Goal: Information Seeking & Learning: Learn about a topic

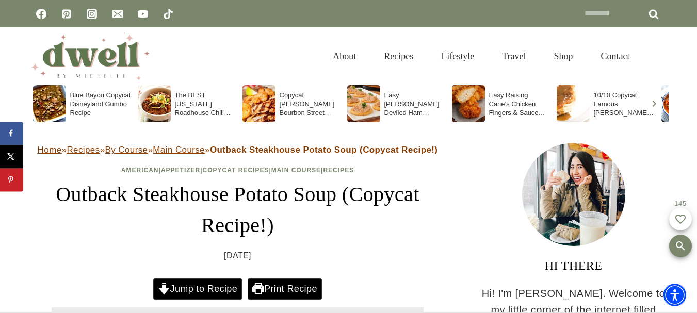
click at [665, 24] on form "Search for: ****** Search" at bounding box center [622, 13] width 87 height 23
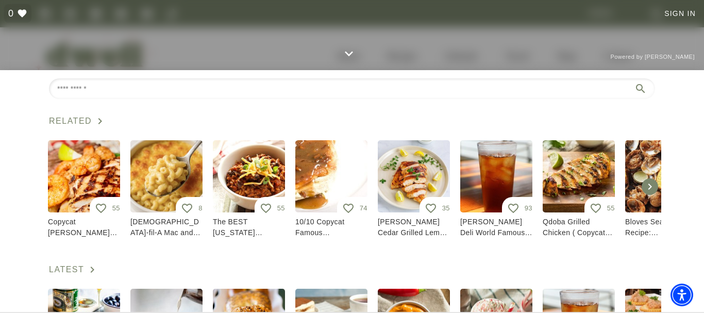
scroll to position [3, 0]
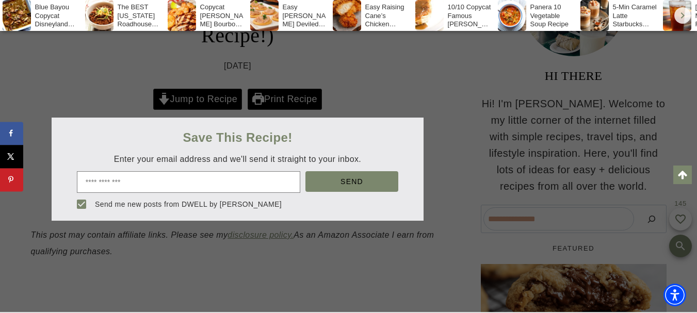
scroll to position [226, 0]
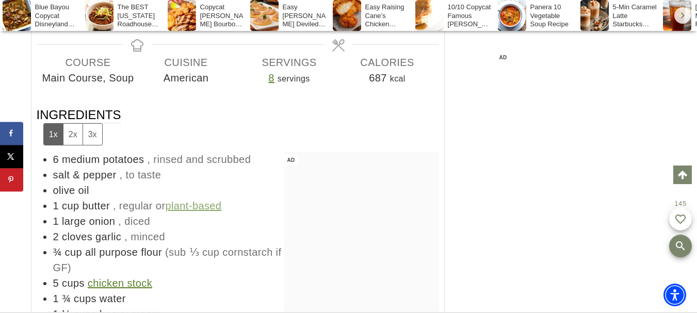
scroll to position [5308, 0]
